Goal: Task Accomplishment & Management: Manage account settings

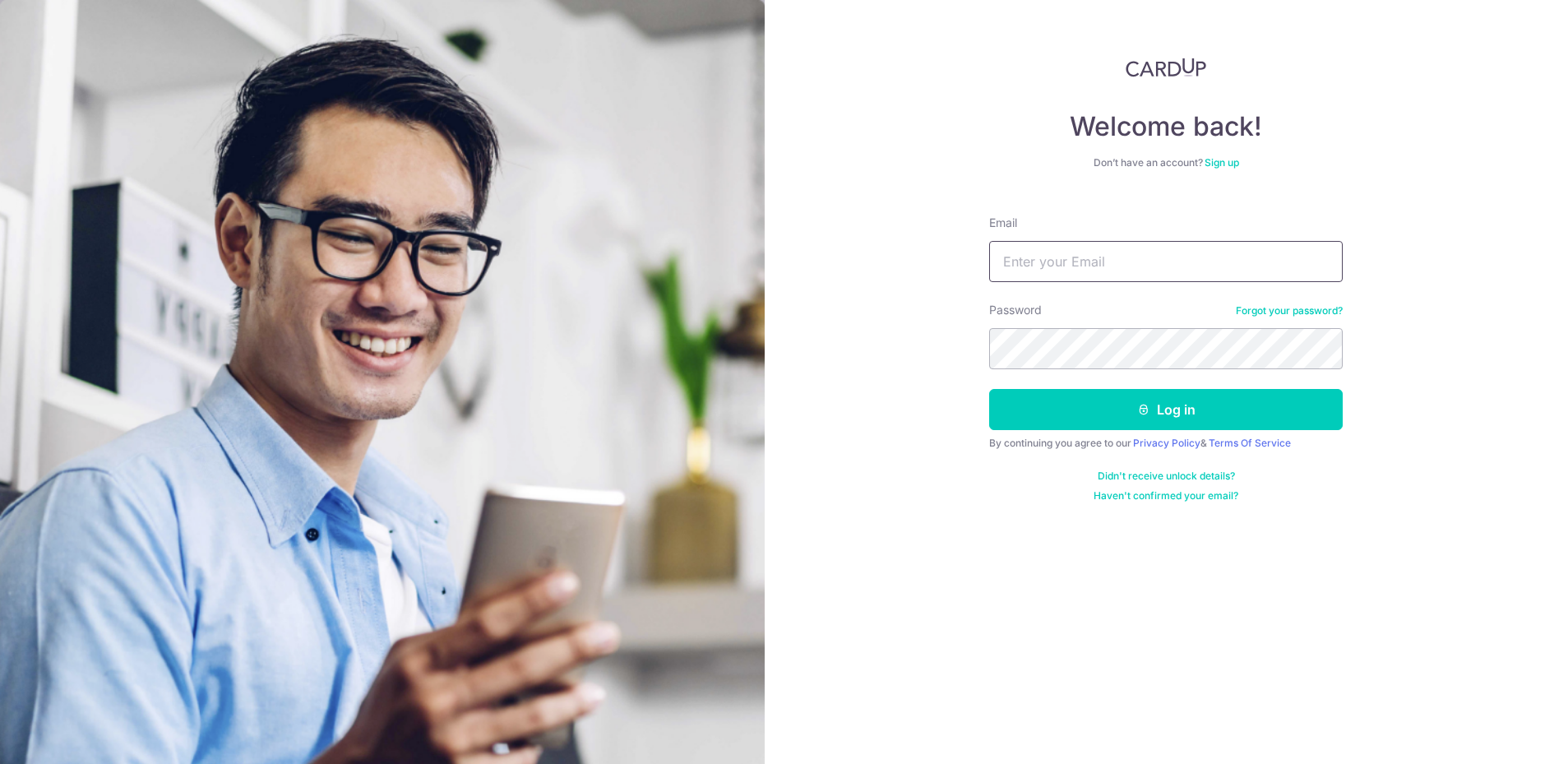
click at [1056, 254] on input "Email" at bounding box center [1166, 262] width 354 height 41
type input "[EMAIL_ADDRESS][DOMAIN_NAME]"
click at [989, 389] on button "Log in" at bounding box center [1166, 410] width 354 height 41
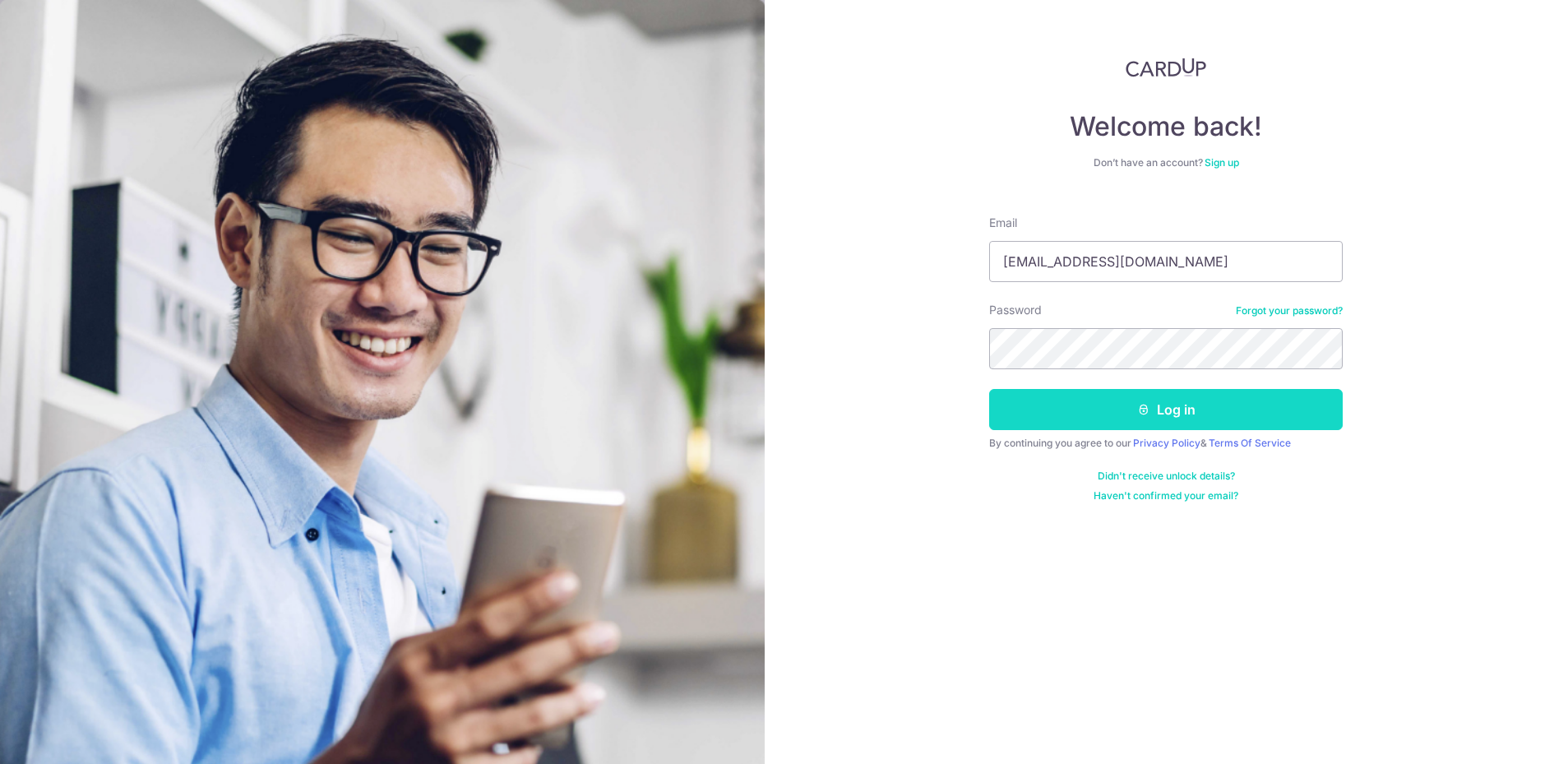
click at [1161, 415] on button "Log in" at bounding box center [1166, 410] width 354 height 41
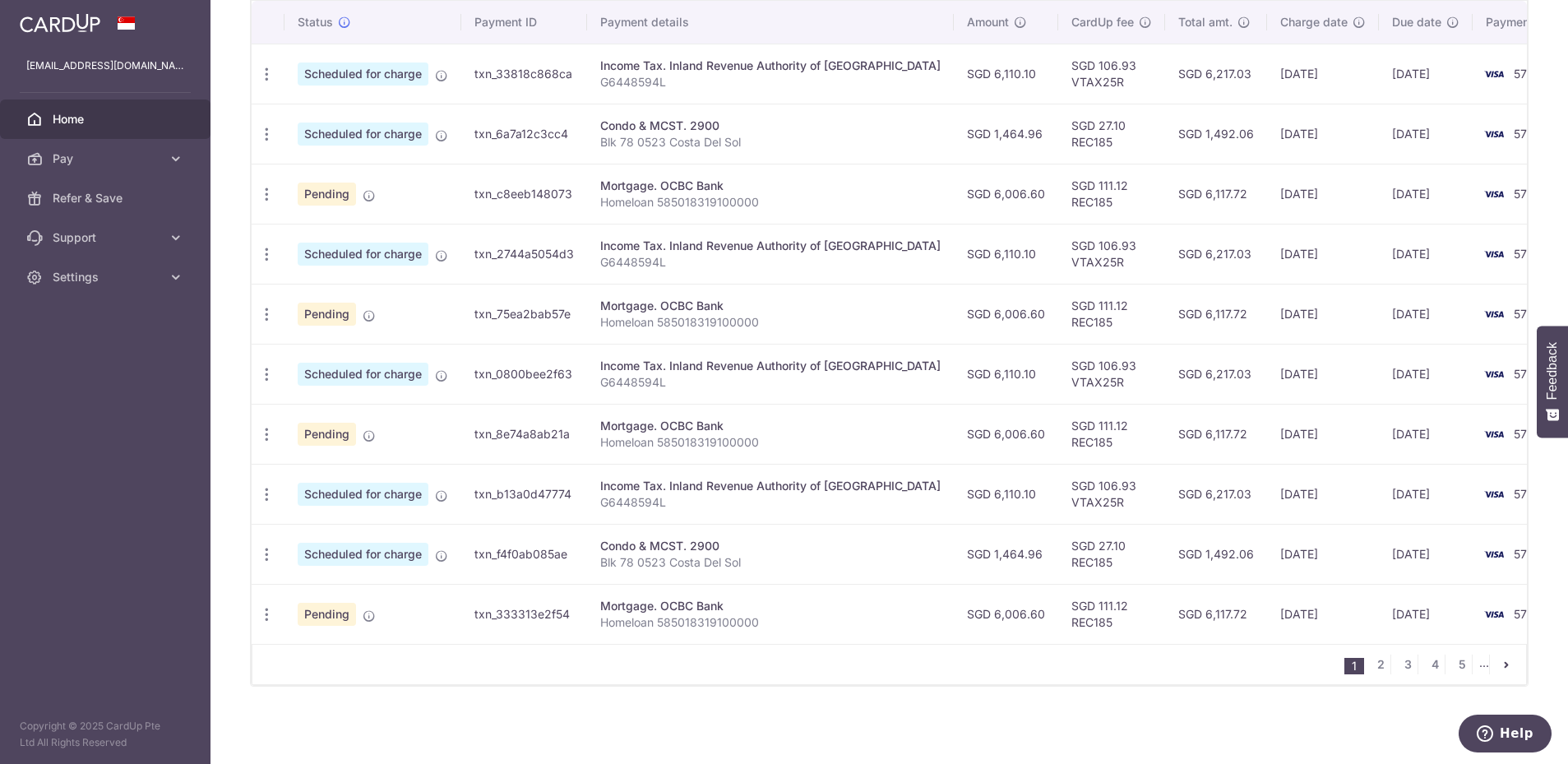
scroll to position [515, 0]
click at [1370, 663] on link "2" at bounding box center [1380, 664] width 20 height 20
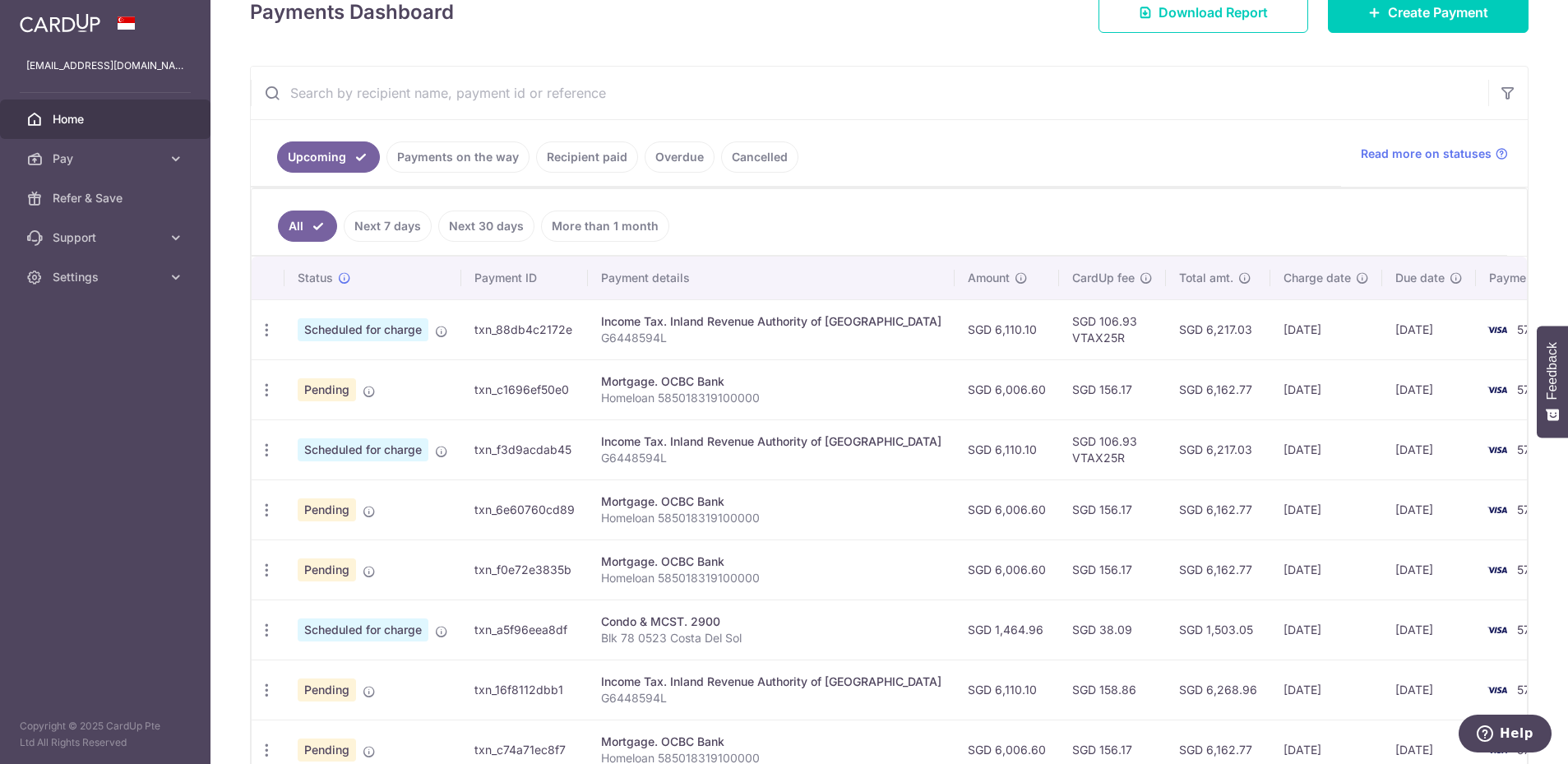
scroll to position [220, 0]
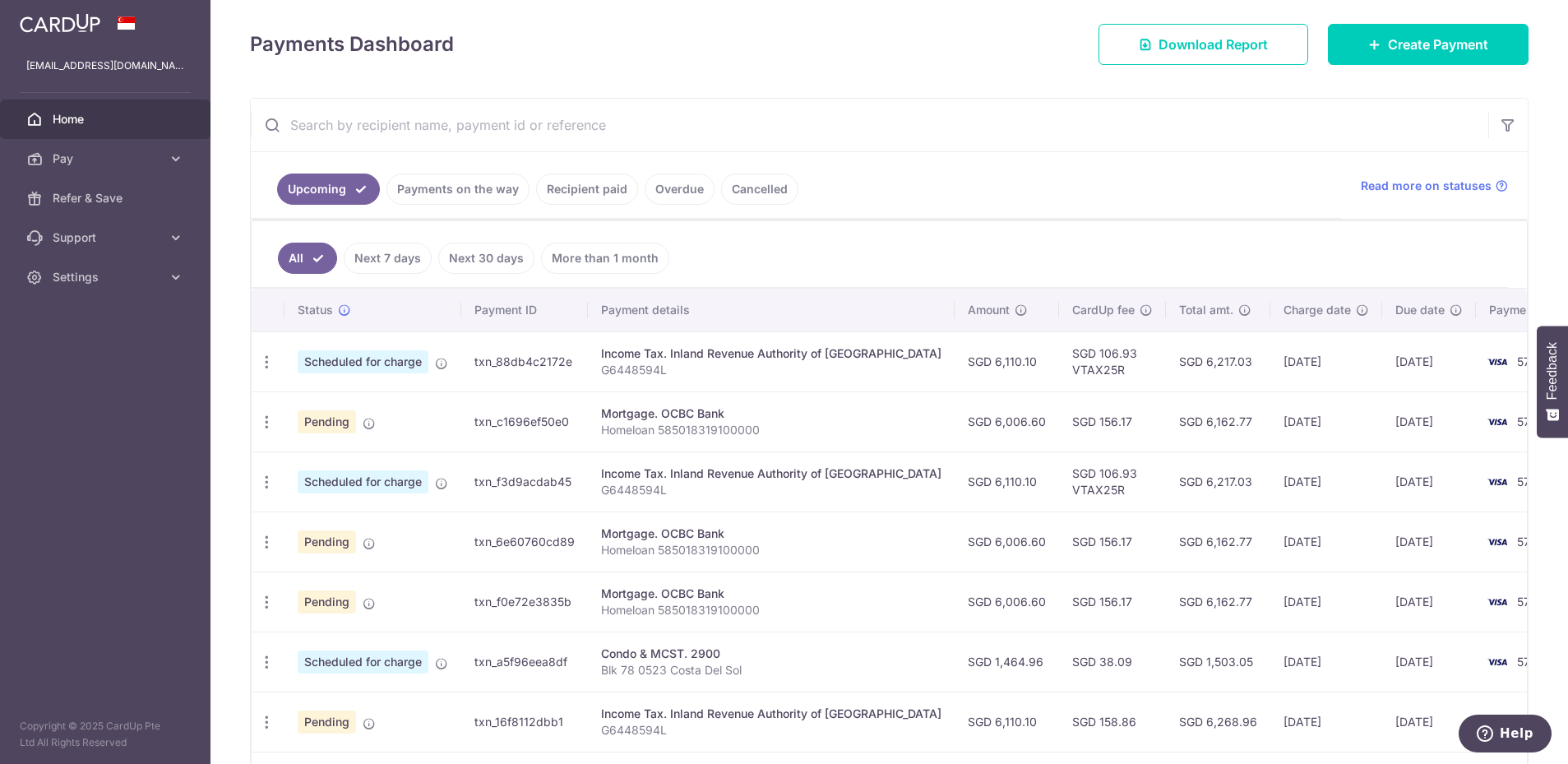
click at [664, 317] on th "Payment details" at bounding box center [771, 310] width 367 height 43
click at [784, 322] on th "Payment details" at bounding box center [771, 310] width 367 height 43
click at [650, 303] on th "Payment details" at bounding box center [771, 310] width 367 height 43
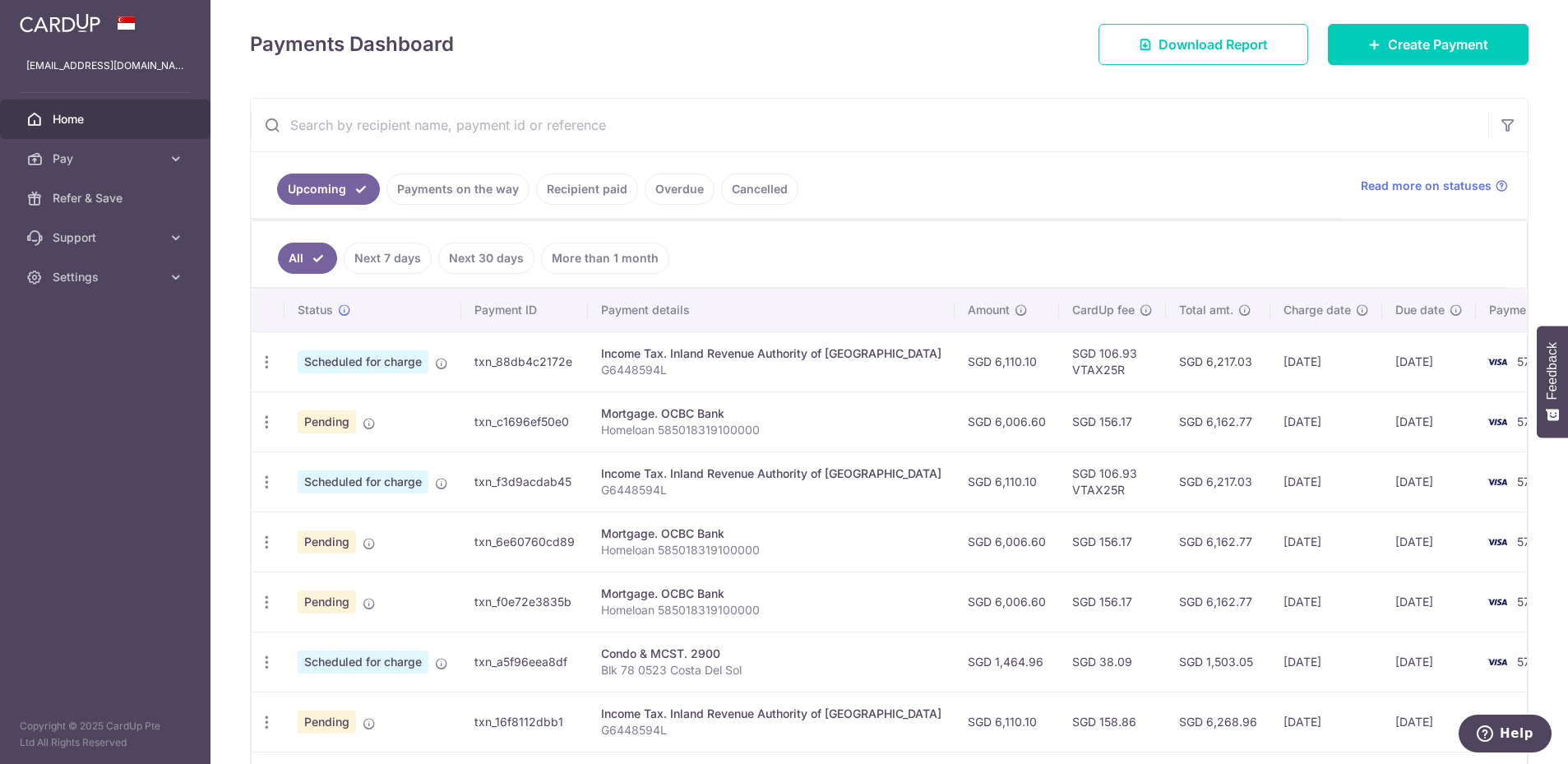
click at [702, 290] on th "Payment details" at bounding box center [771, 310] width 367 height 43
click at [628, 123] on input "text" at bounding box center [870, 125] width 1238 height 53
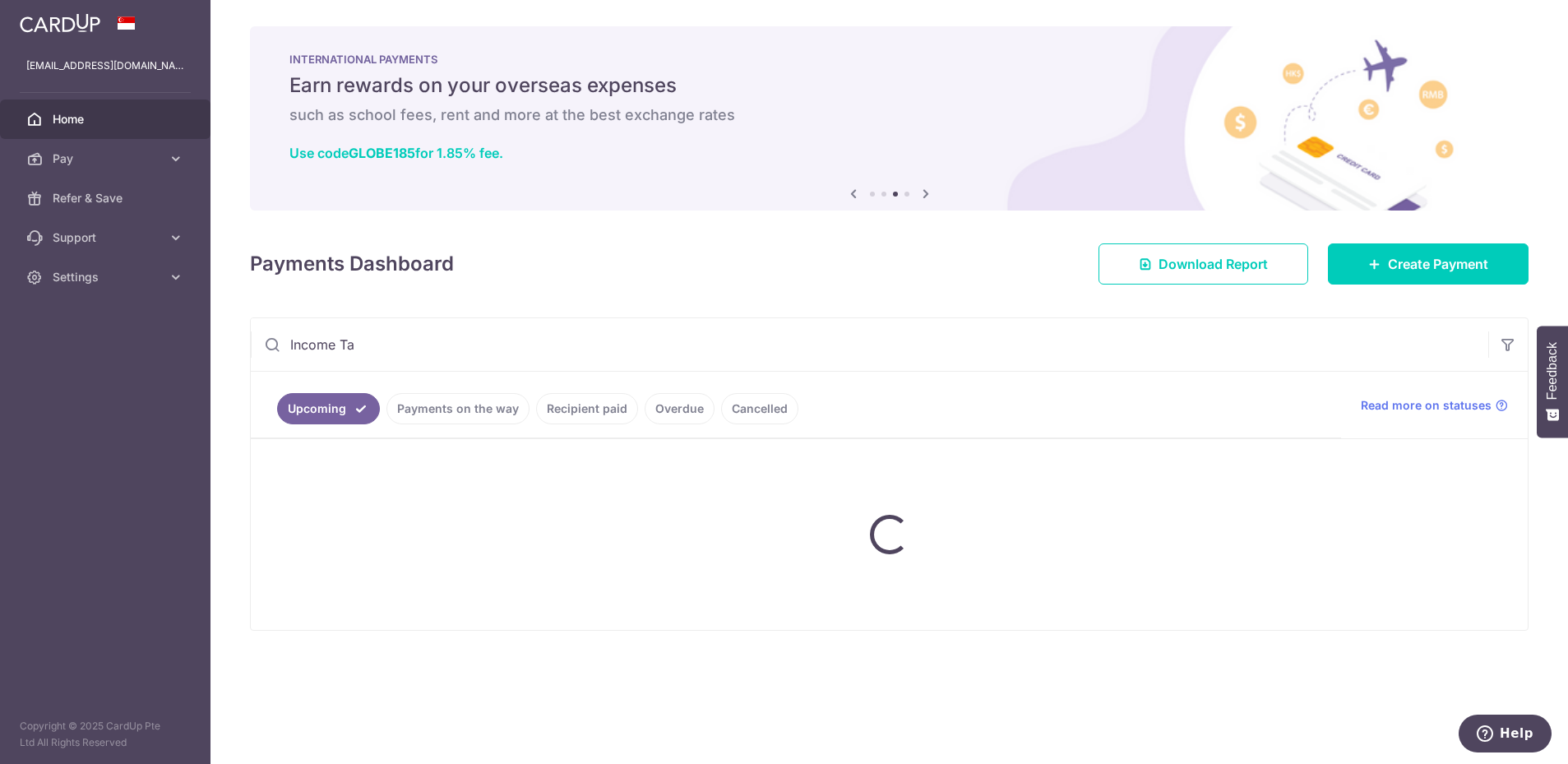
type input "Income Tax"
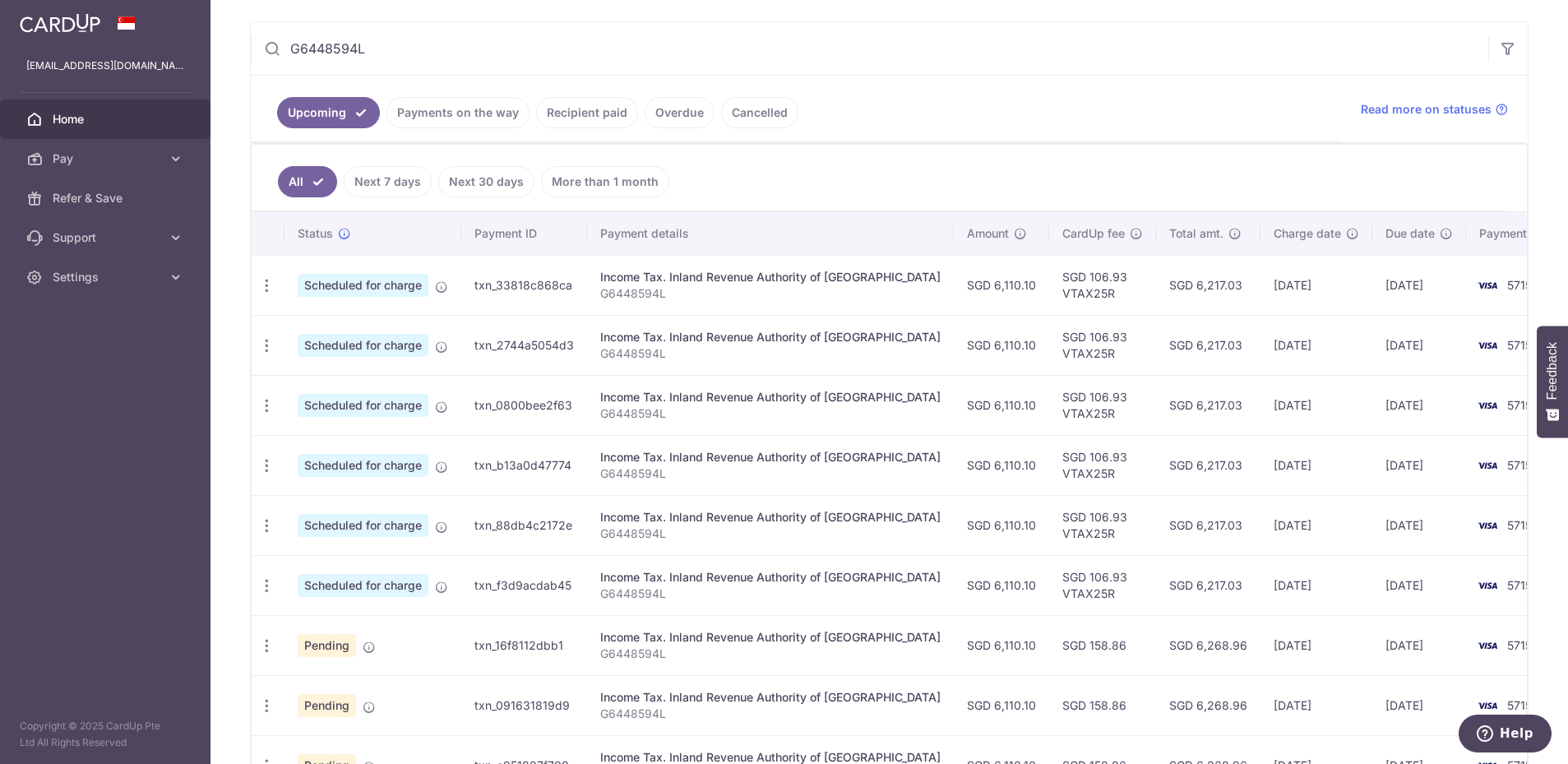
scroll to position [493, 0]
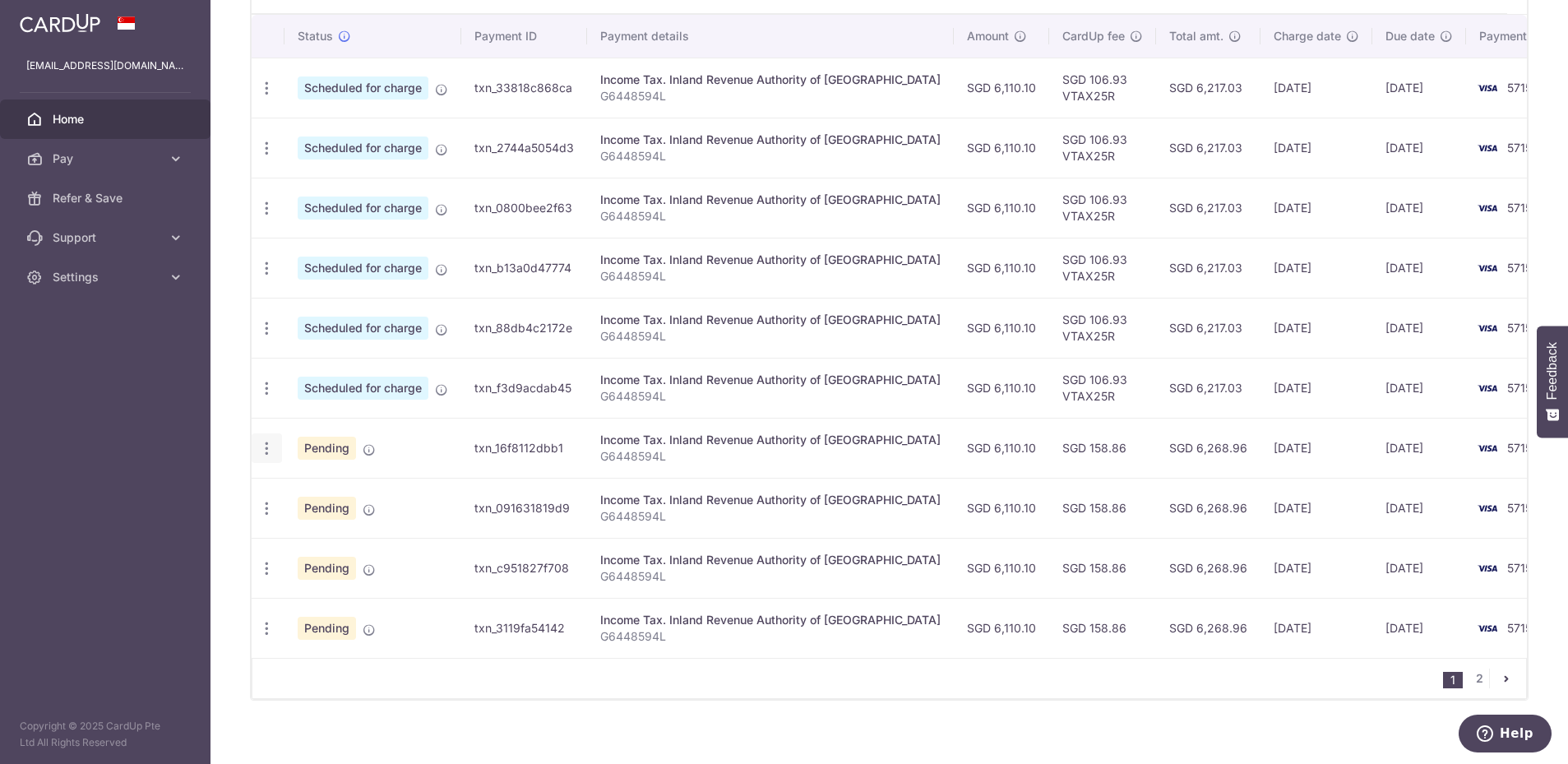
type input "G6448594L"
click at [265, 453] on icon "button" at bounding box center [267, 449] width 17 height 17
click at [314, 533] on span "Cancel payment" at bounding box center [355, 533] width 110 height 20
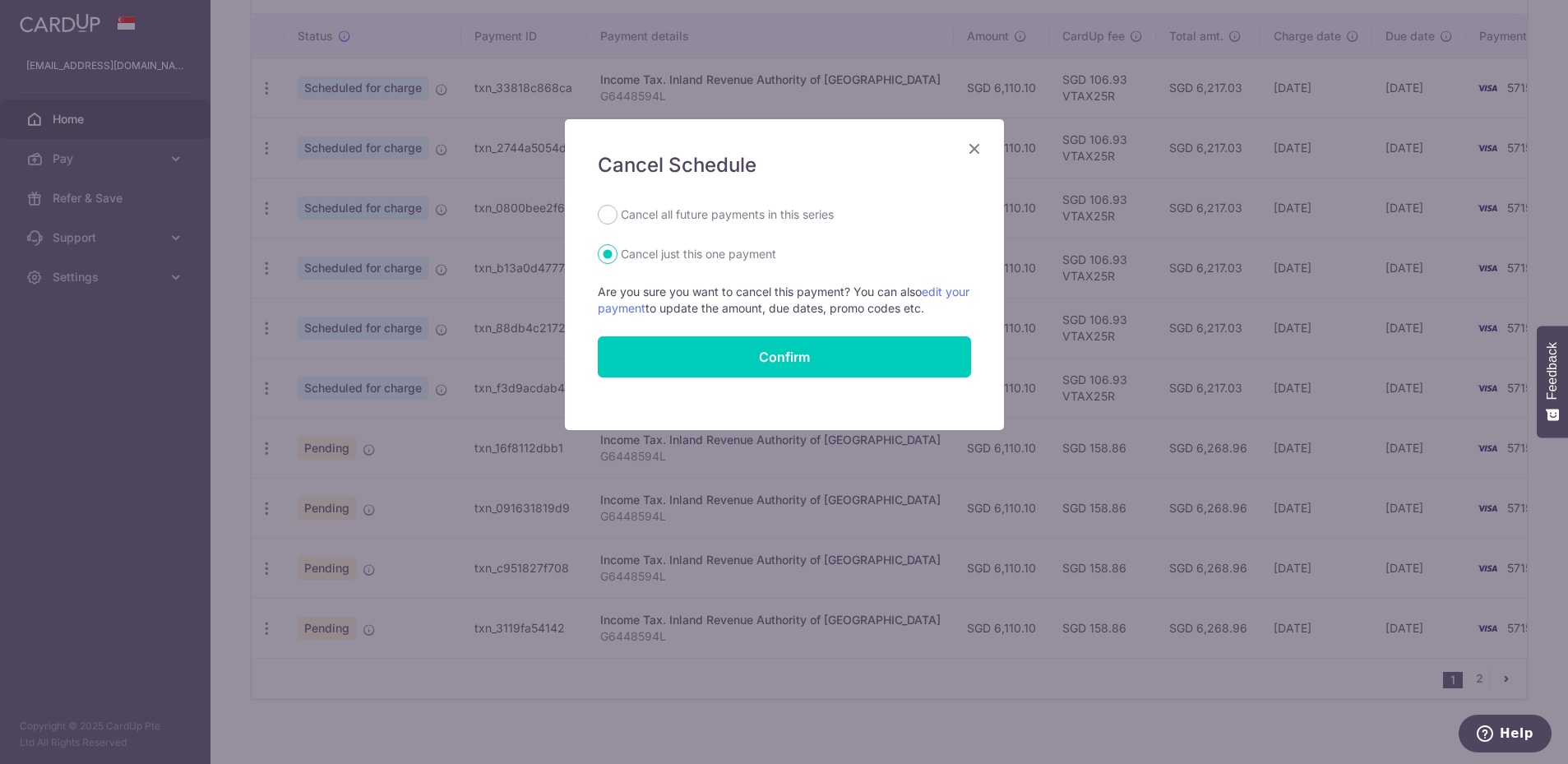
click at [719, 221] on label "Cancel all future payments in this series" at bounding box center [727, 215] width 213 height 20
click at [617, 221] on input "Cancel all future payments in this series" at bounding box center [607, 215] width 20 height 20
radio input "true"
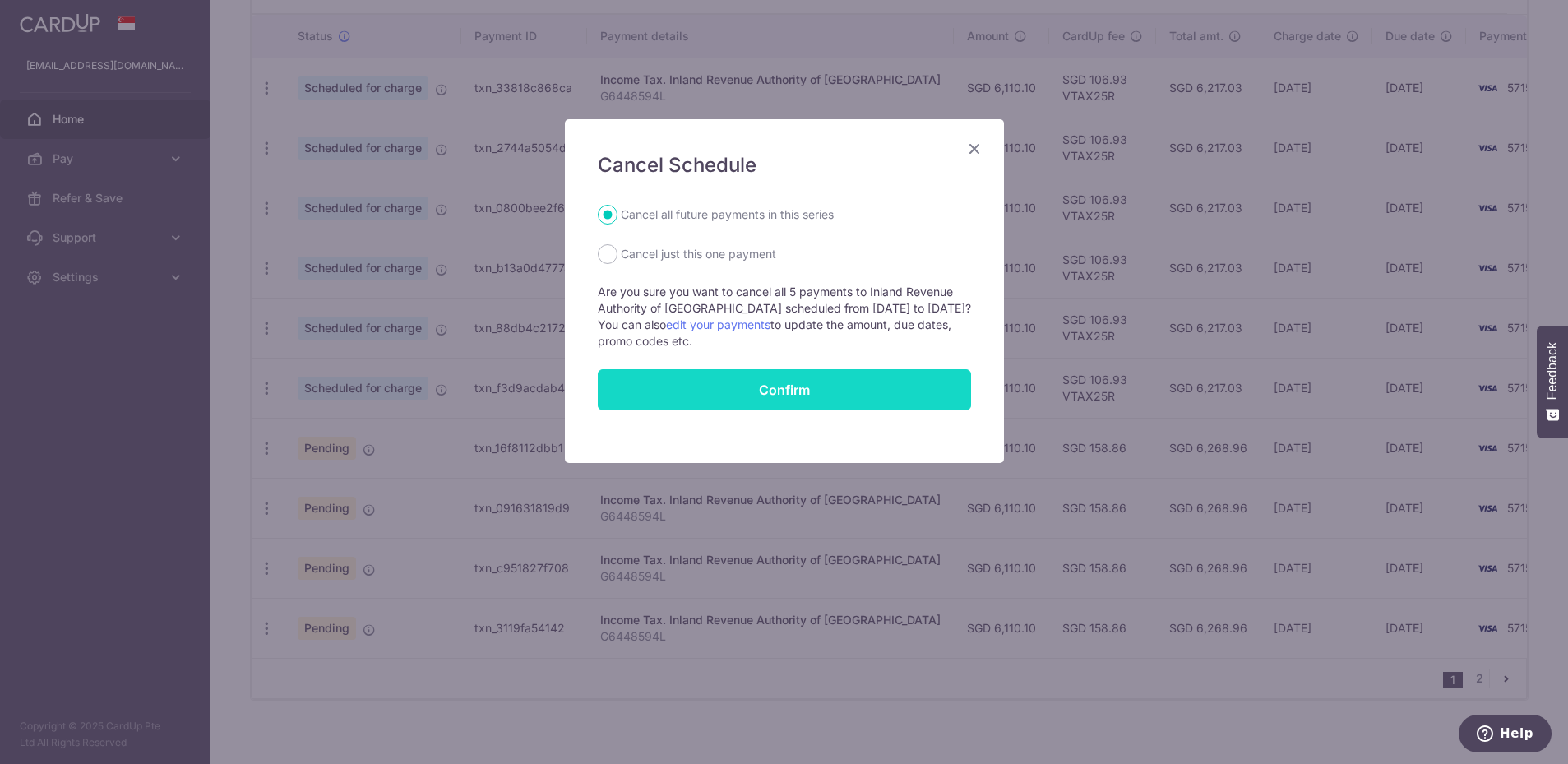
click at [719, 388] on button "Confirm" at bounding box center [784, 390] width 374 height 41
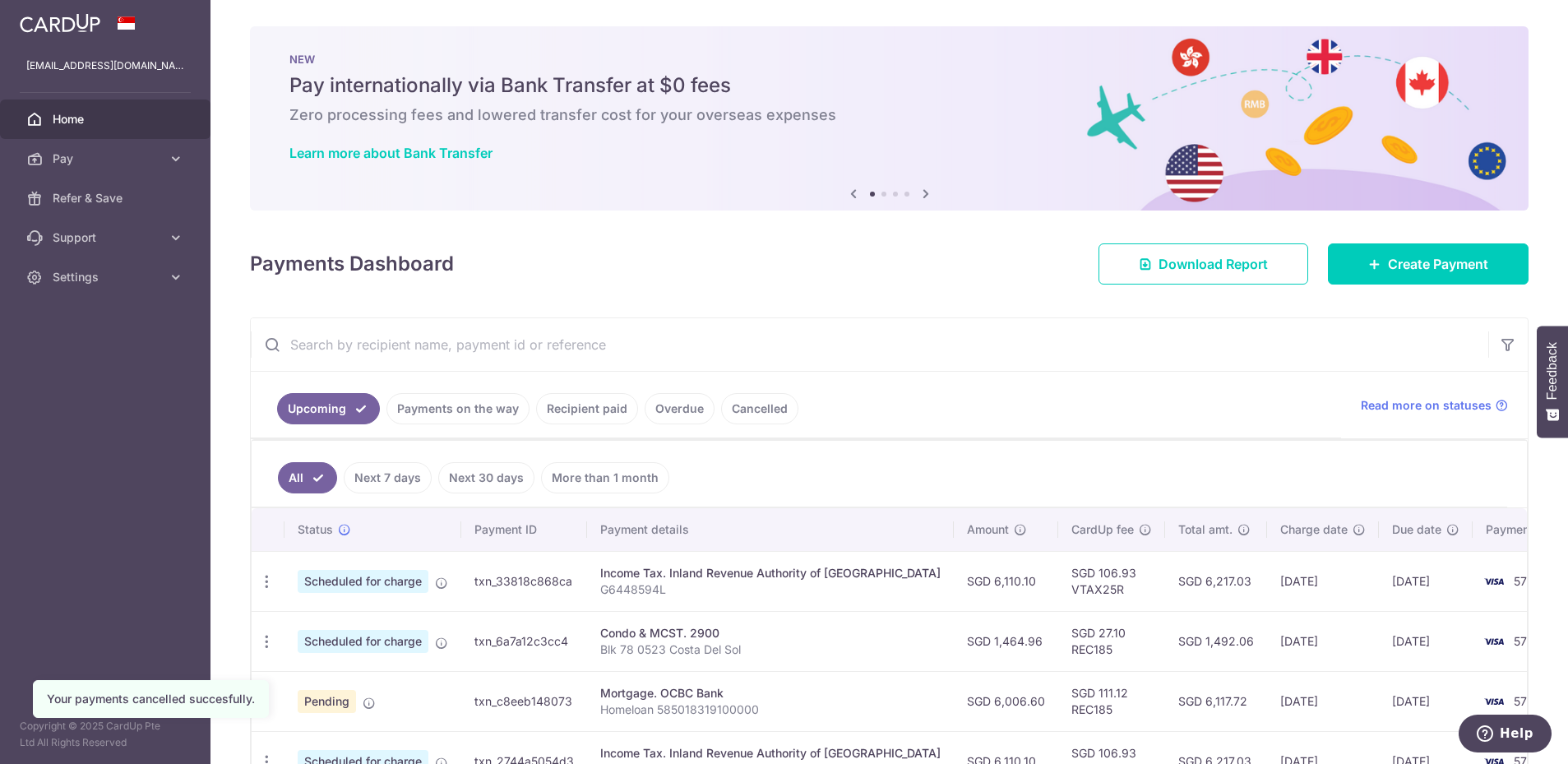
click at [430, 356] on input "text" at bounding box center [870, 345] width 1238 height 53
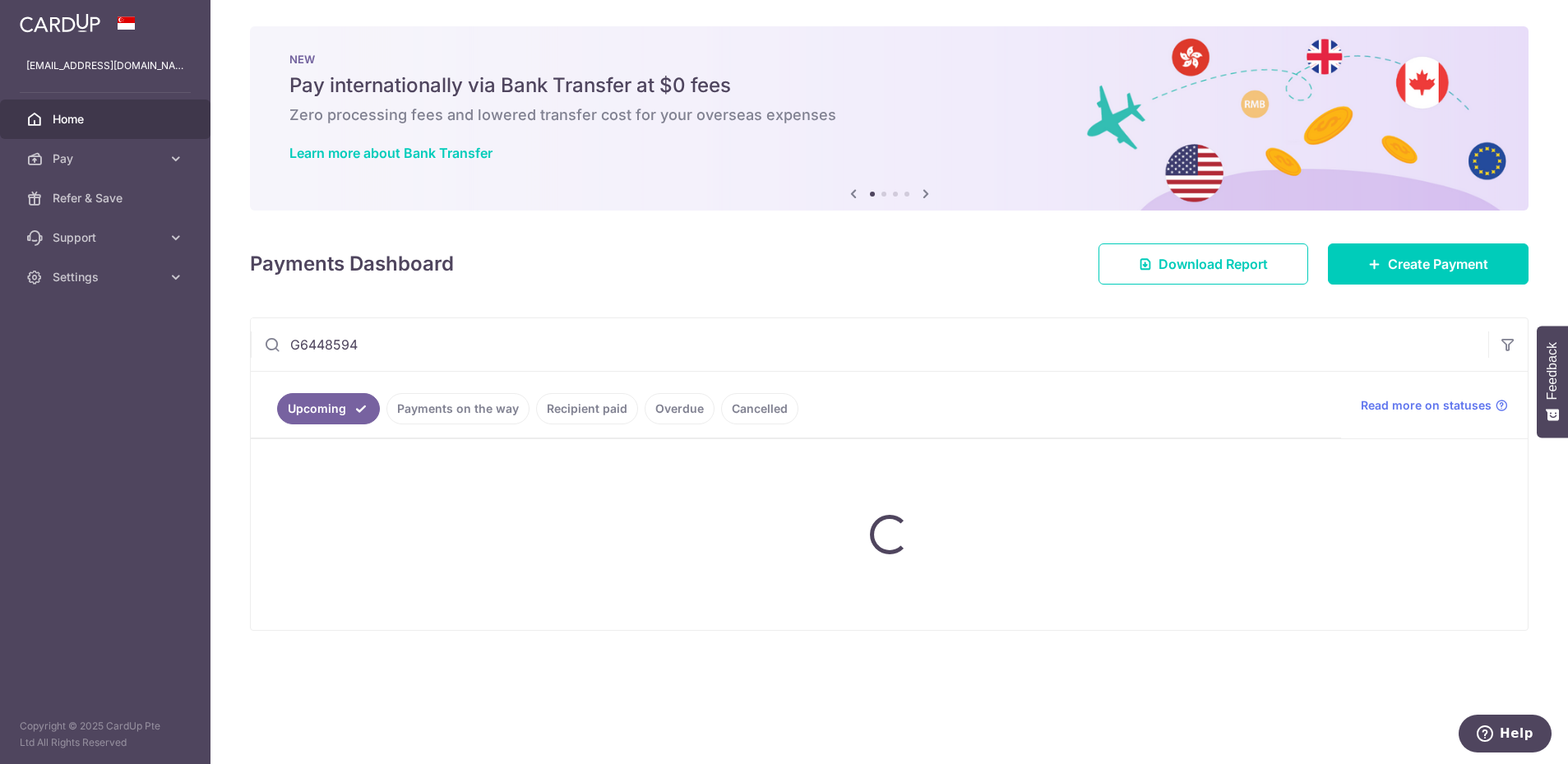
type input "G6448594L"
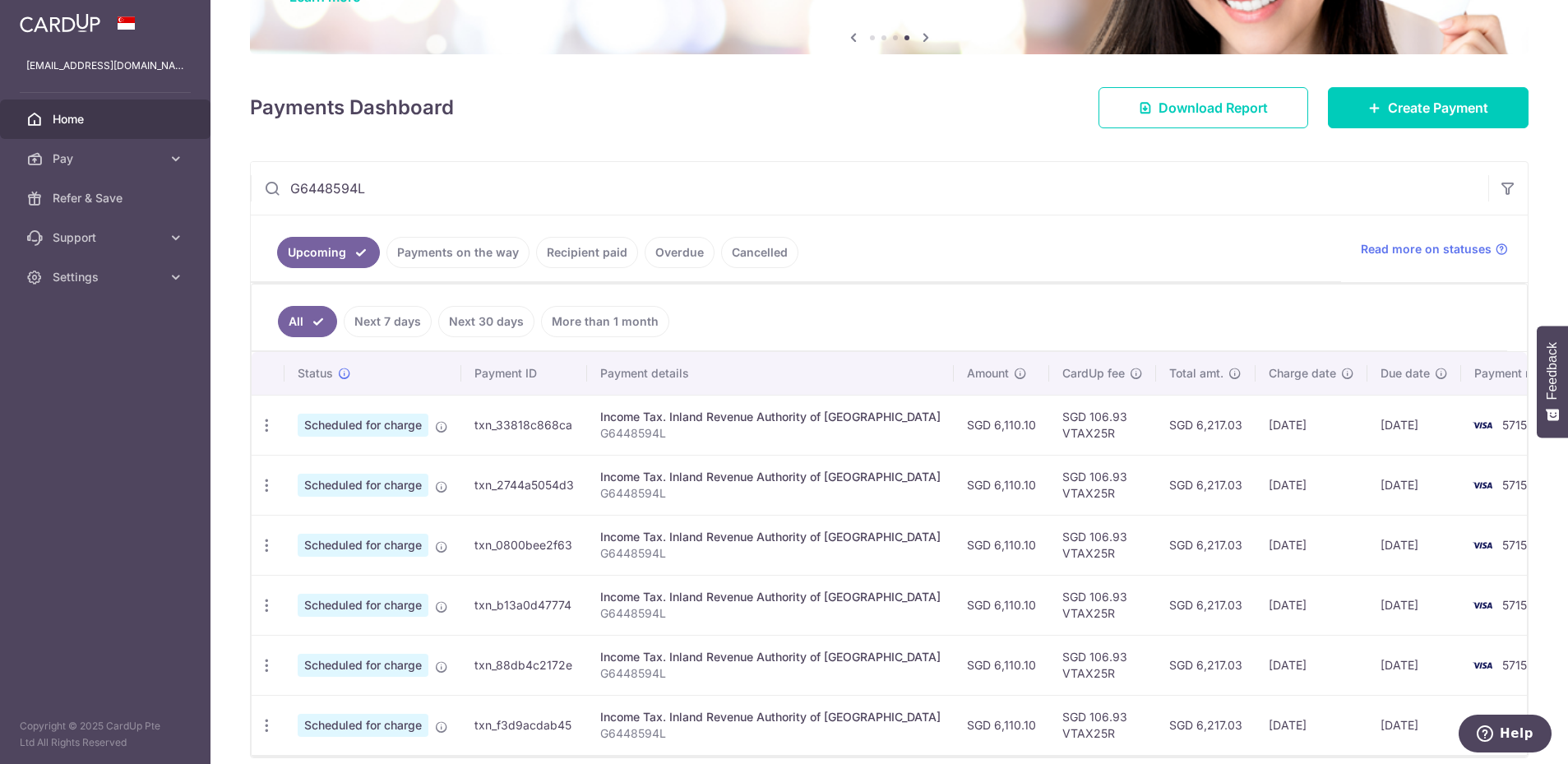
scroll to position [228, 0]
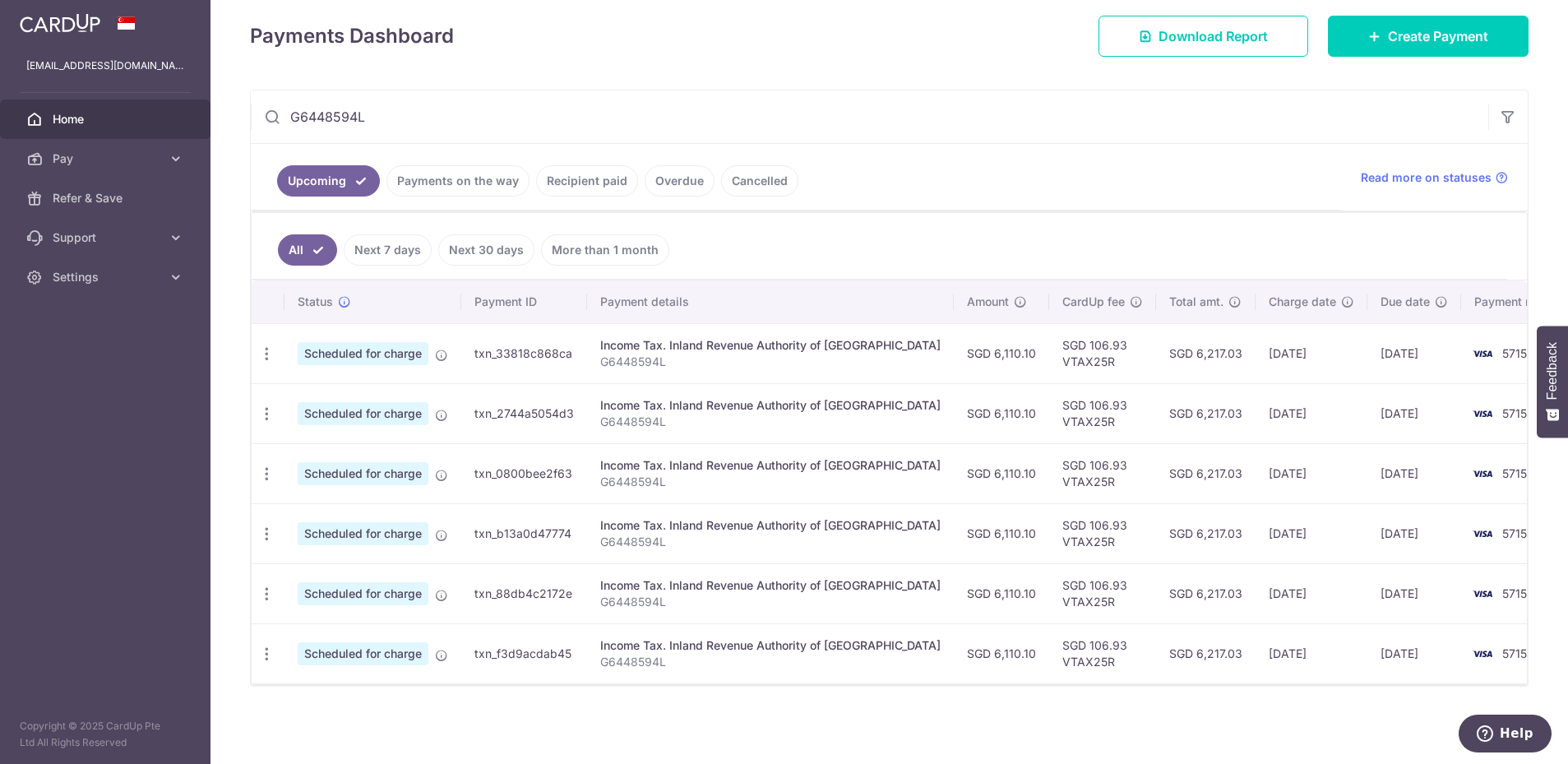
click at [341, 117] on input "G6448594L" at bounding box center [870, 117] width 1238 height 53
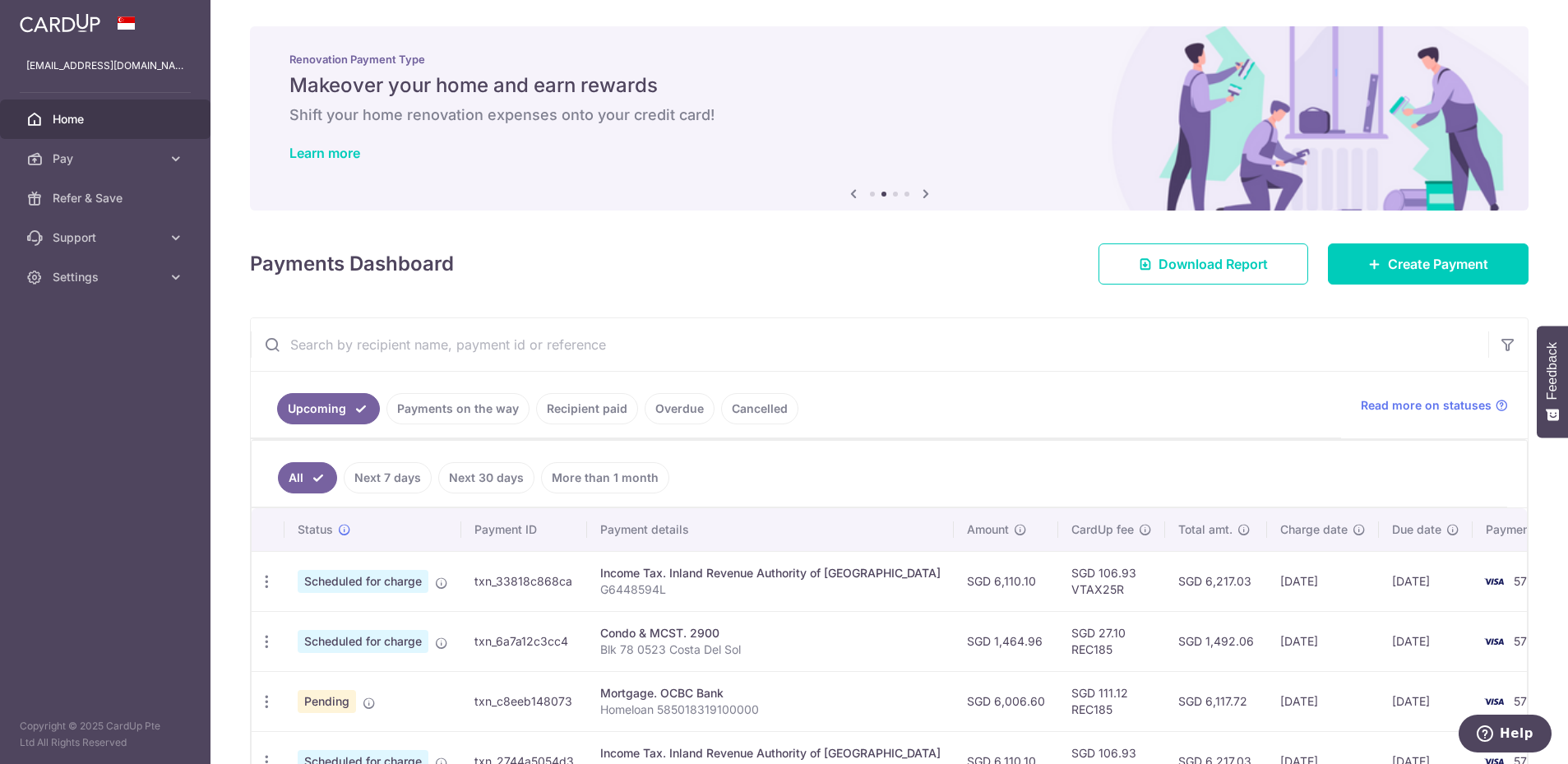
scroll to position [198, 0]
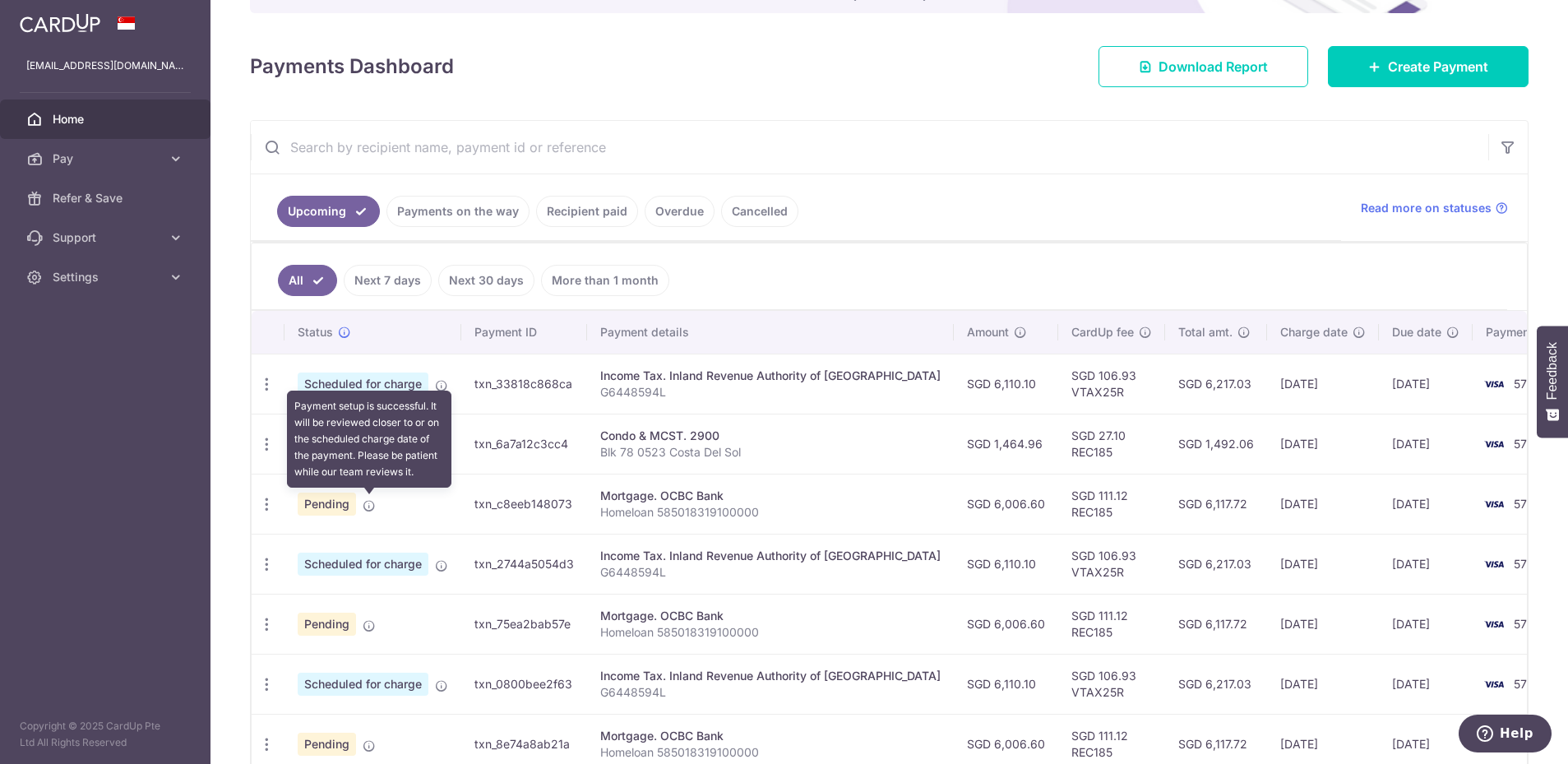
click at [369, 504] on icon at bounding box center [370, 505] width 13 height 13
